Goal: Complete application form

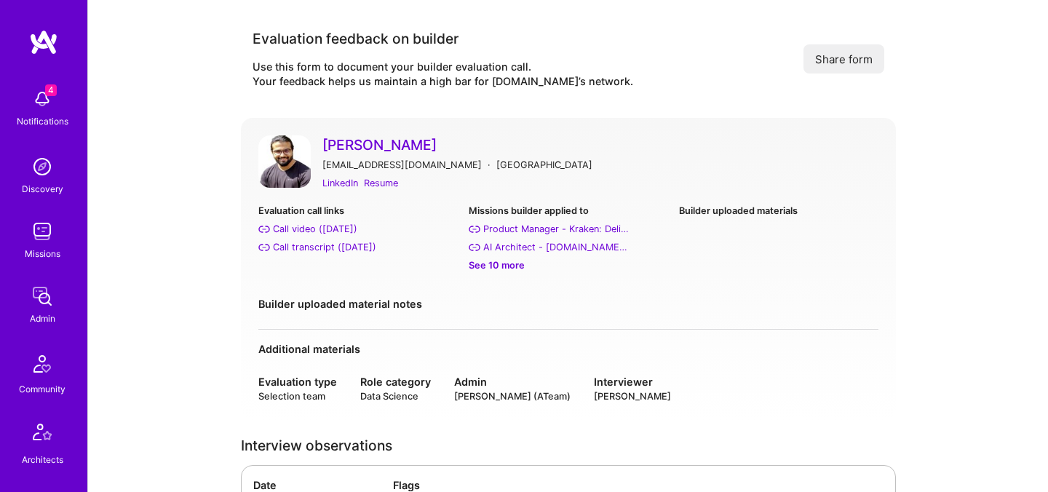
scroll to position [2864, 0]
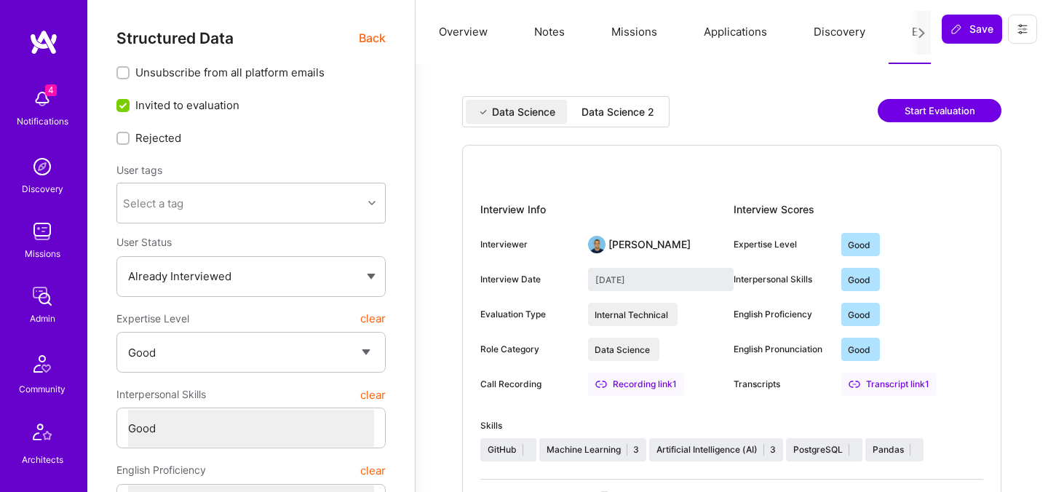
select select "4"
select select "6"
select select "RS"
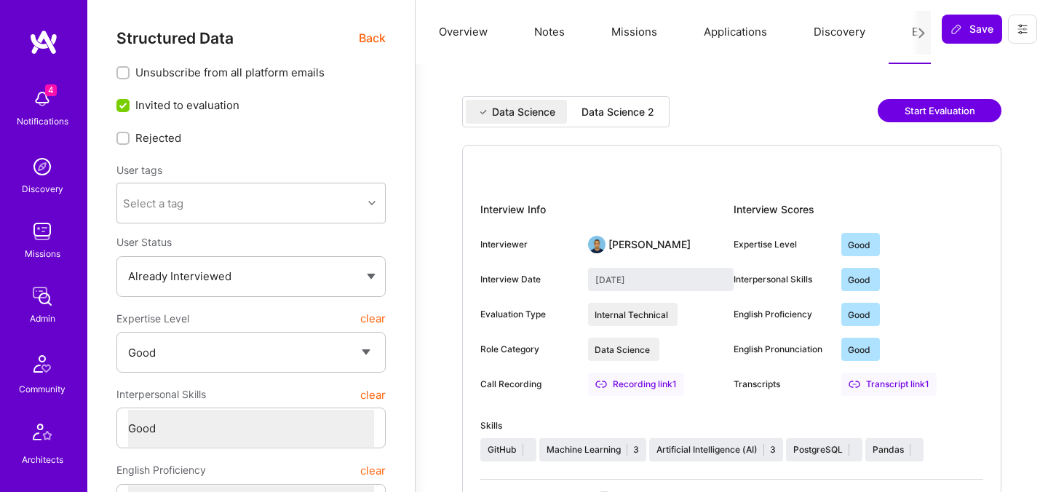
select select "Right Now"
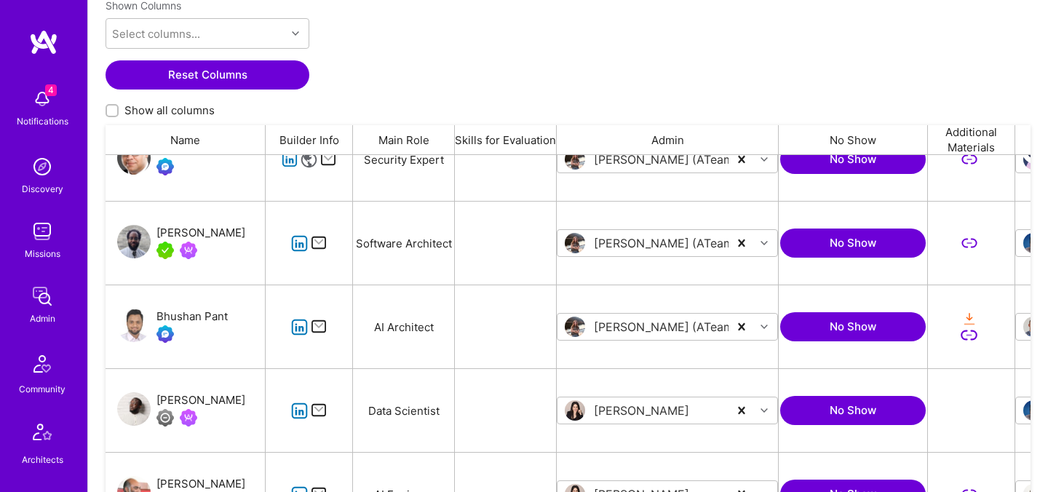
scroll to position [0, 170]
